Goal: Navigation & Orientation: Find specific page/section

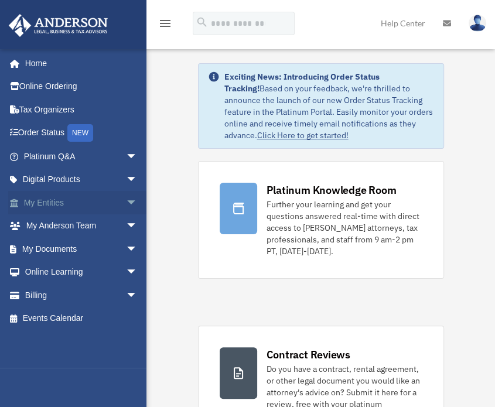
click at [126, 205] on span "arrow_drop_down" at bounding box center [137, 203] width 23 height 24
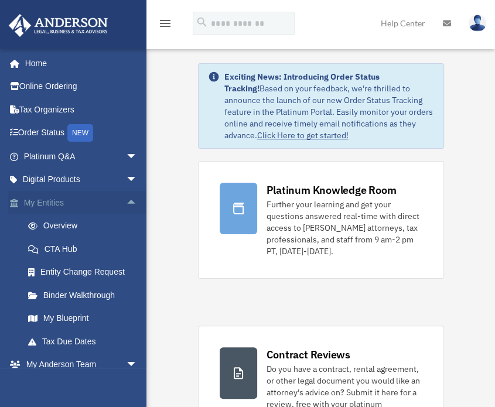
click at [126, 196] on span "arrow_drop_up" at bounding box center [137, 203] width 23 height 24
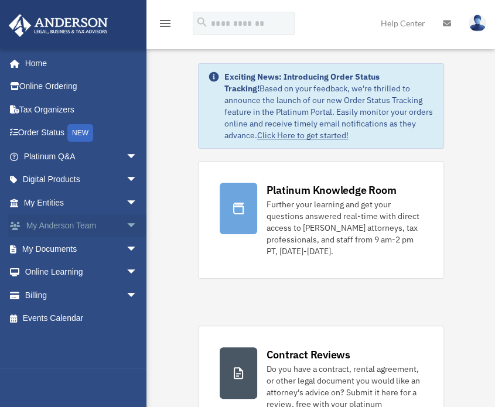
click at [98, 220] on link "My [PERSON_NAME] Team arrow_drop_down" at bounding box center [81, 225] width 147 height 23
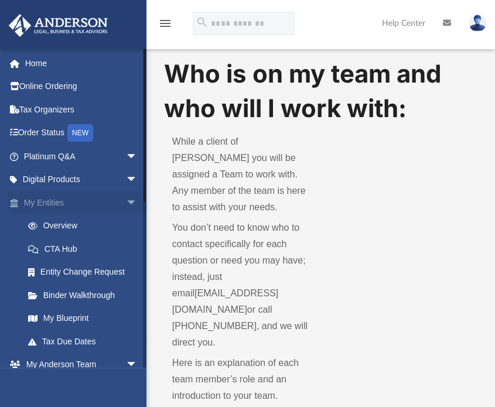
click at [126, 207] on span "arrow_drop_down" at bounding box center [137, 203] width 23 height 24
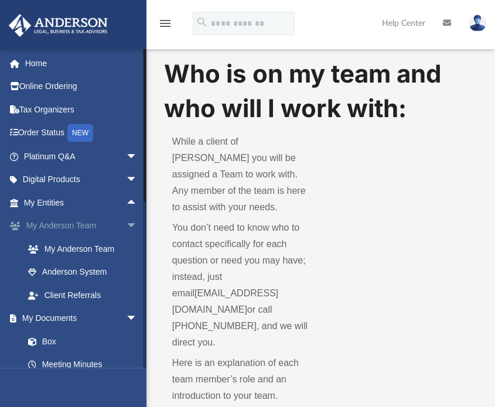
click at [126, 230] on span "arrow_drop_down" at bounding box center [137, 226] width 23 height 24
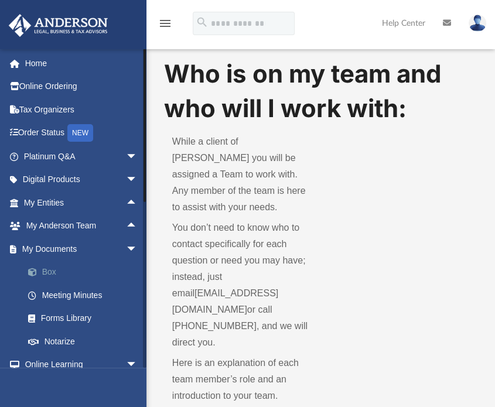
click at [46, 269] on link "Box" at bounding box center [85, 272] width 139 height 23
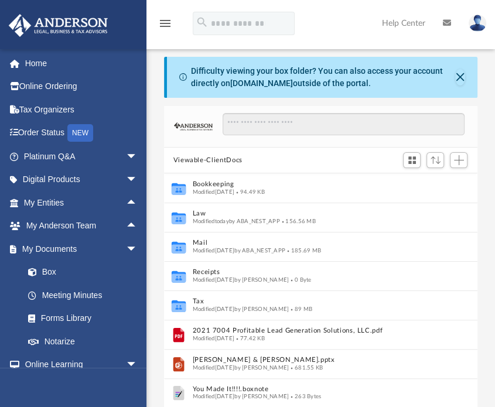
scroll to position [257, 305]
